Goal: Task Accomplishment & Management: Manage account settings

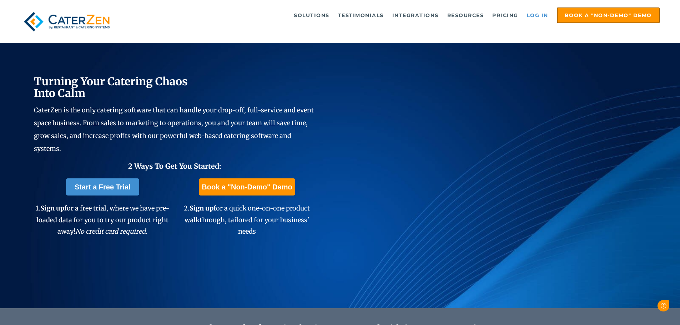
click at [542, 17] on link "Log in" at bounding box center [537, 15] width 29 height 14
click at [536, 14] on link "Log in" at bounding box center [537, 15] width 29 height 14
